Goal: Check status: Check status

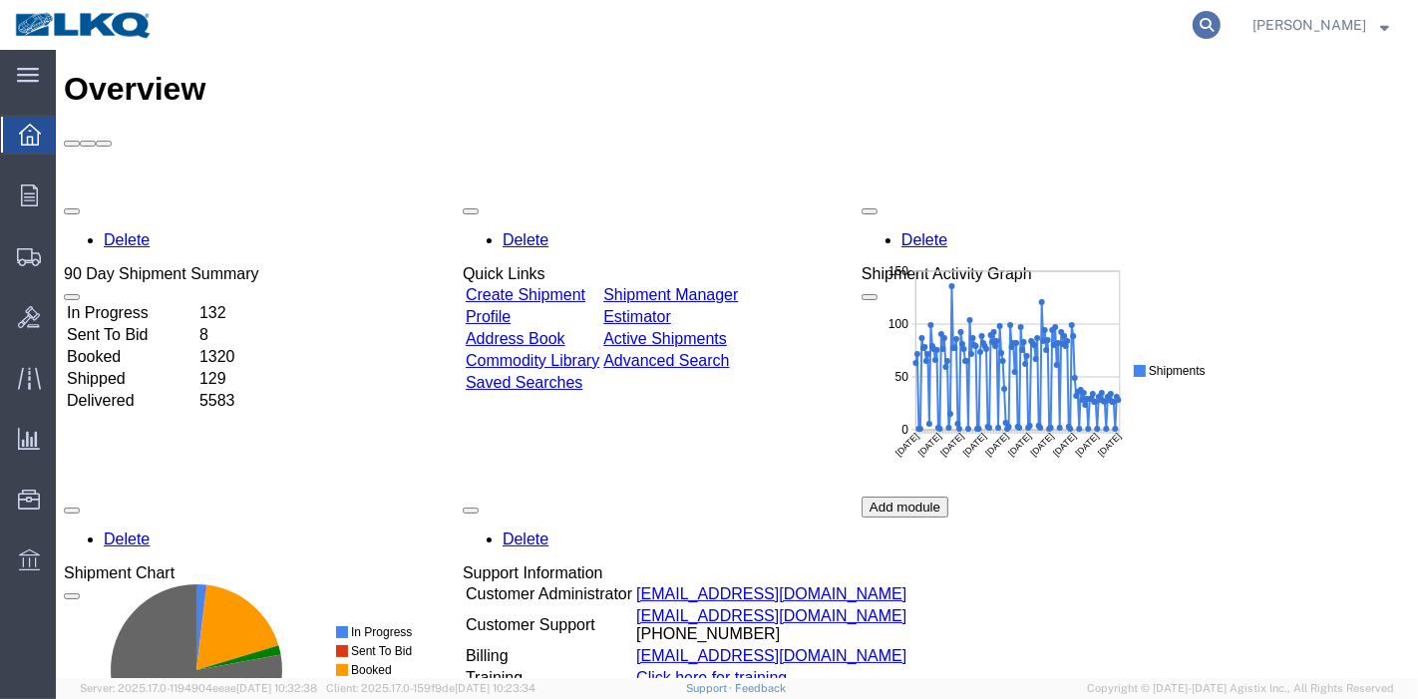
click at [1220, 26] on icon at bounding box center [1206, 25] width 28 height 28
click at [990, 30] on input "search" at bounding box center [889, 25] width 606 height 48
paste input "56426875"
type input "56426875"
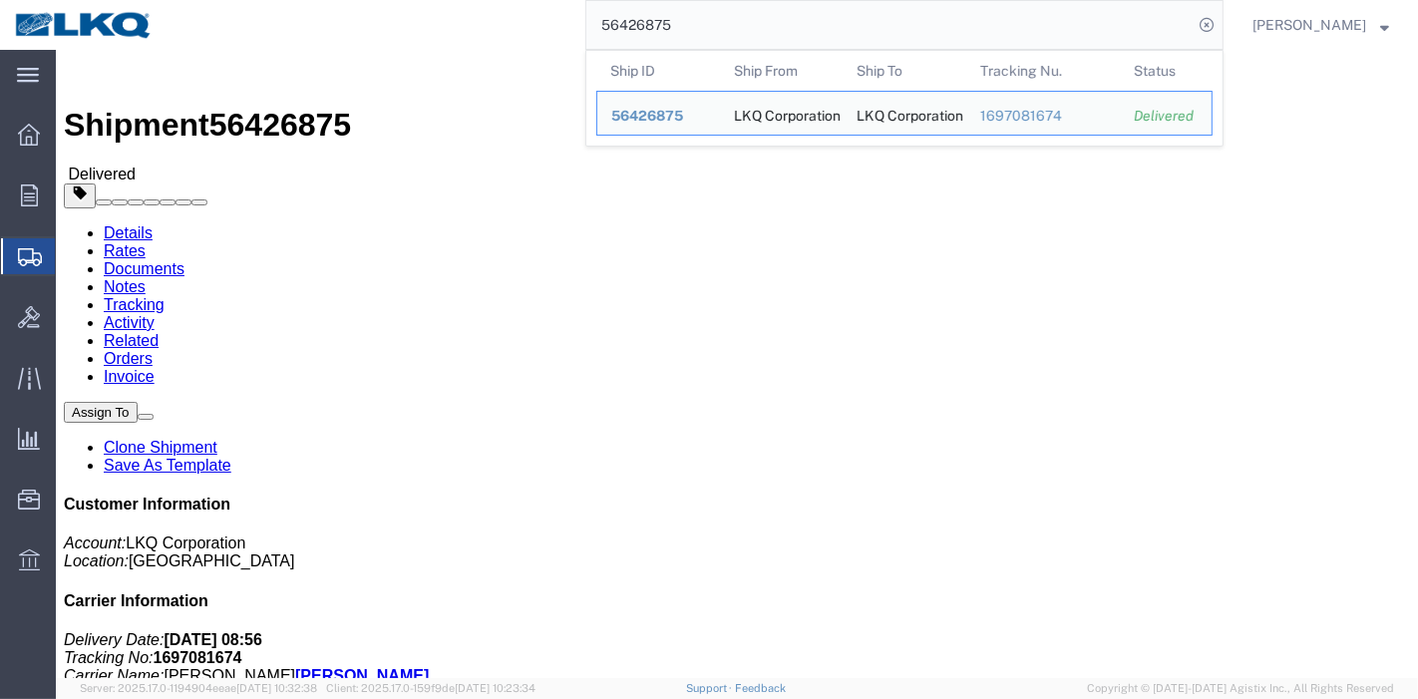
drag, startPoint x: 191, startPoint y: 123, endPoint x: 136, endPoint y: 73, distance: 74.8
click link "Rates"
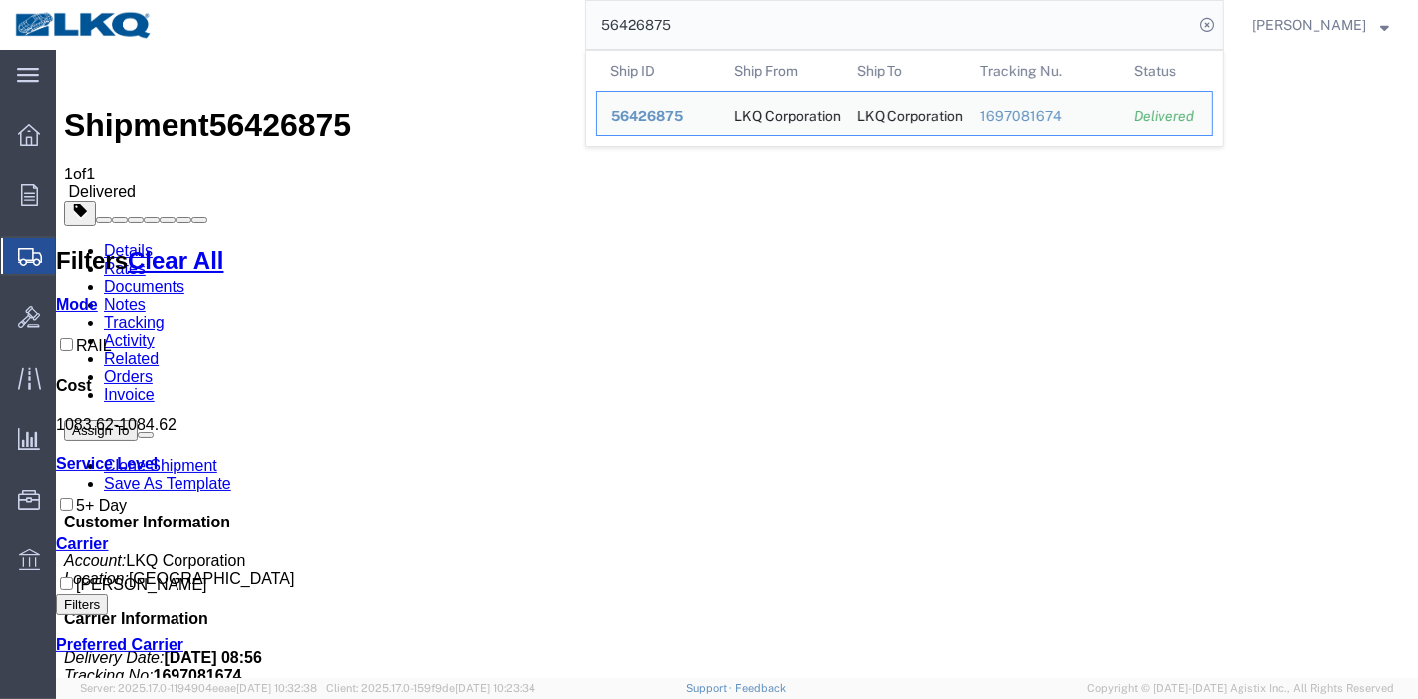
drag, startPoint x: 692, startPoint y: 31, endPoint x: 549, endPoint y: 28, distance: 142.6
click at [549, 28] on div "56426875 Ship ID Ship From Ship To Tracking Nu. Status Ship ID 56426875 Ship Fr…" at bounding box center [695, 25] width 1056 height 50
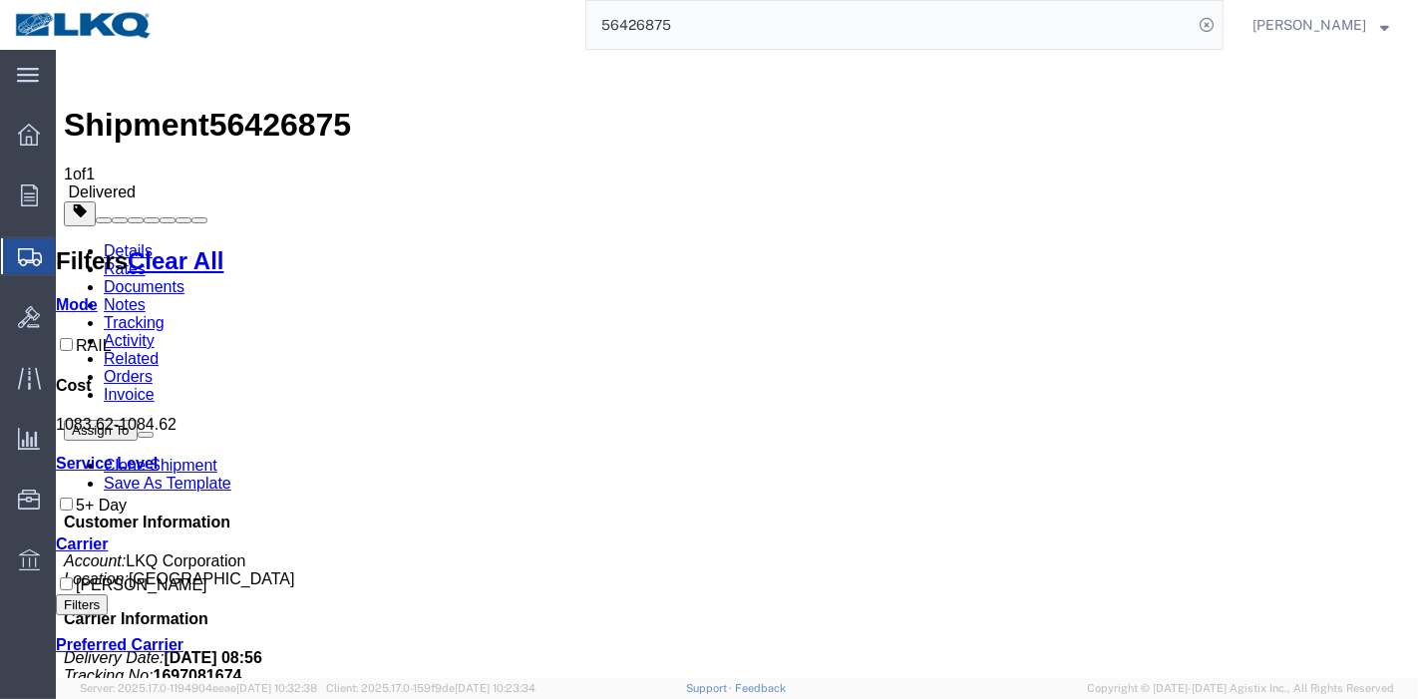
click at [127, 242] on link "Details" at bounding box center [127, 250] width 49 height 17
